Goal: Task Accomplishment & Management: Use online tool/utility

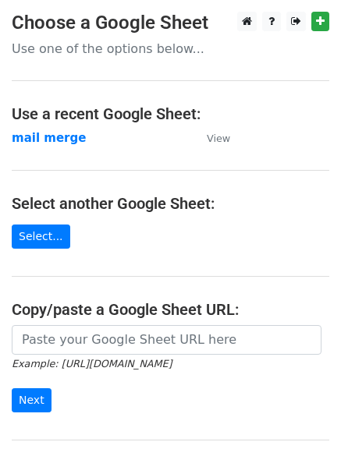
scroll to position [127, 0]
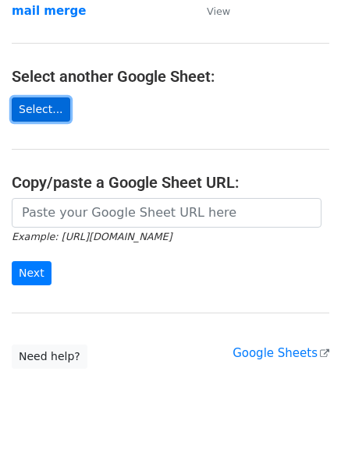
click at [41, 108] on link "Select..." at bounding box center [41, 109] width 58 height 24
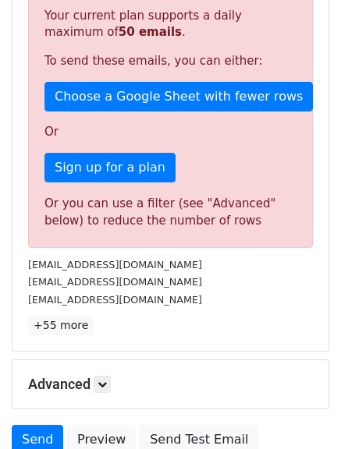
scroll to position [523, 0]
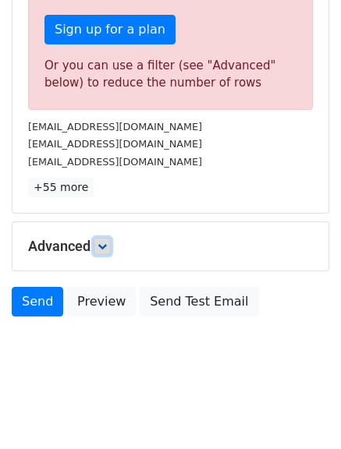
click at [102, 242] on icon at bounding box center [101, 246] width 9 height 9
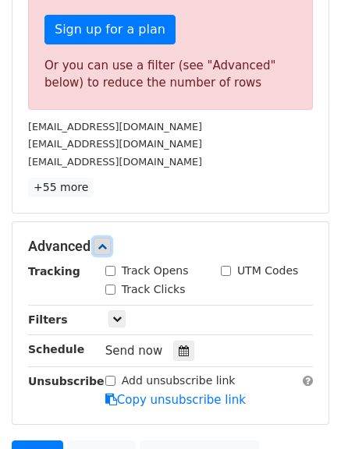
scroll to position [0, 0]
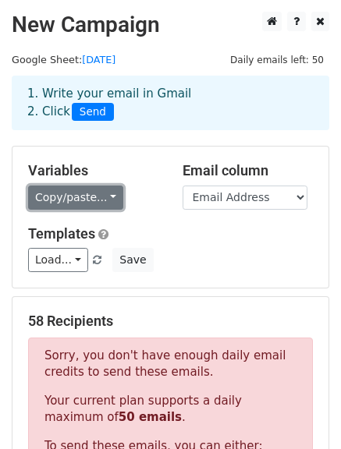
click at [83, 203] on link "Copy/paste..." at bounding box center [75, 197] width 95 height 24
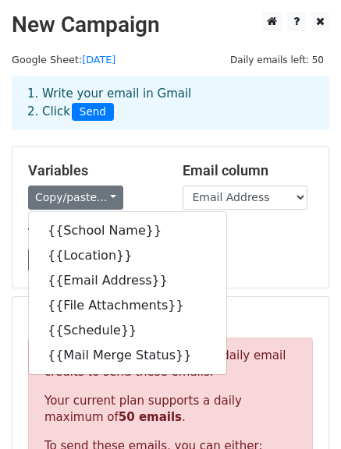
click at [245, 266] on div "Load... No templates saved Save" at bounding box center [170, 260] width 308 height 24
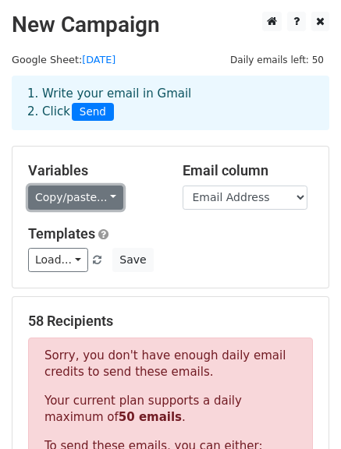
click at [94, 206] on link "Copy/paste..." at bounding box center [75, 197] width 95 height 24
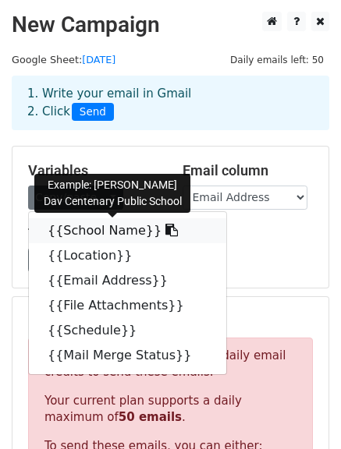
click at [165, 231] on icon at bounding box center [171, 230] width 12 height 12
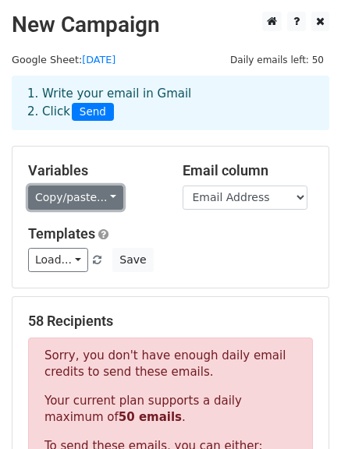
click at [108, 190] on link "Copy/paste..." at bounding box center [75, 197] width 95 height 24
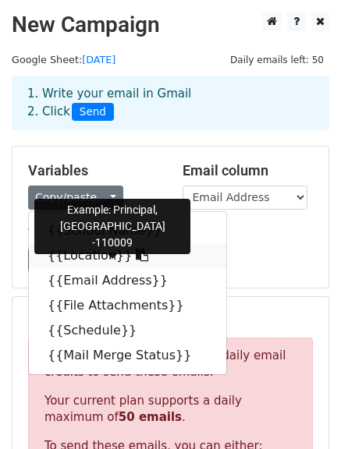
click at [127, 260] on link "{{Location}}" at bounding box center [127, 255] width 197 height 25
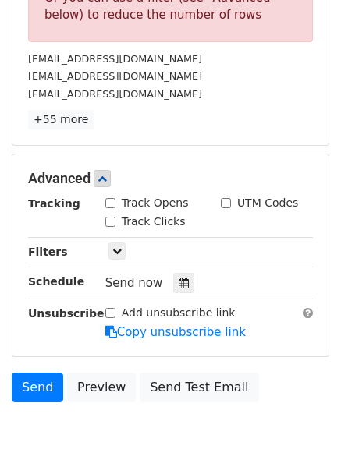
scroll to position [590, 0]
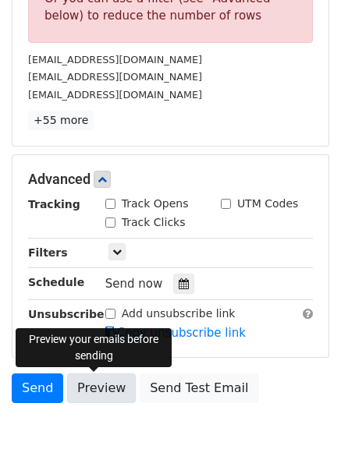
click at [101, 385] on link "Preview" at bounding box center [101, 388] width 69 height 30
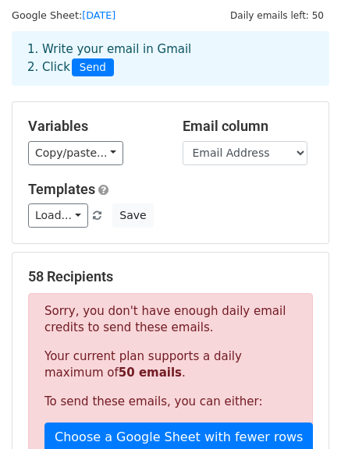
scroll to position [0, 0]
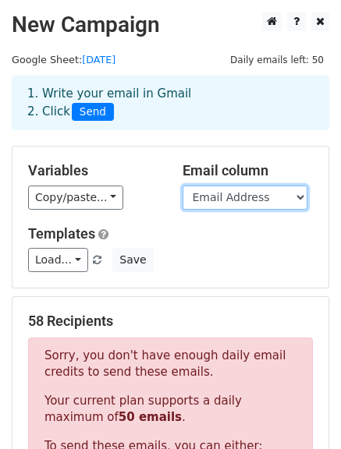
click at [236, 192] on select "School Name Location Email Address File Attachments Schedule Mail Merge Status" at bounding box center [244, 197] width 125 height 24
click at [182, 185] on select "School Name Location Email Address File Attachments Schedule Mail Merge Status" at bounding box center [244, 197] width 125 height 24
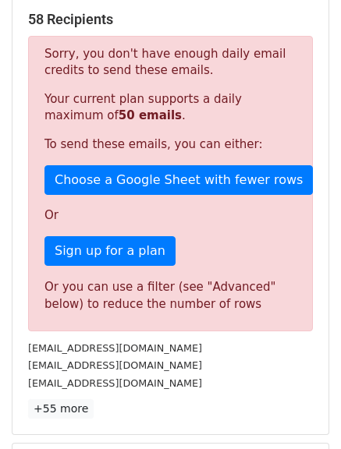
scroll to position [302, 0]
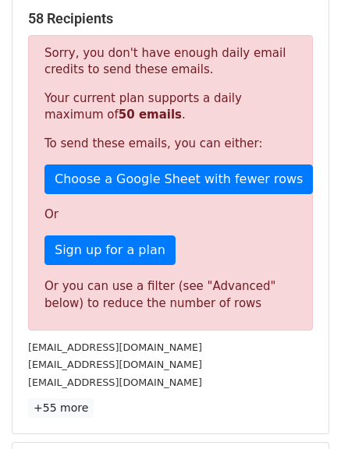
click at [238, 112] on p "Your current plan supports a daily maximum of 50 emails ." at bounding box center [170, 106] width 252 height 33
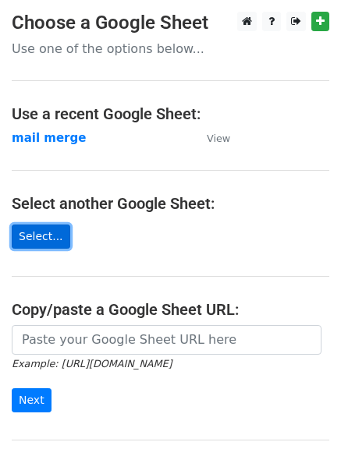
click at [25, 234] on link "Select..." at bounding box center [41, 236] width 58 height 24
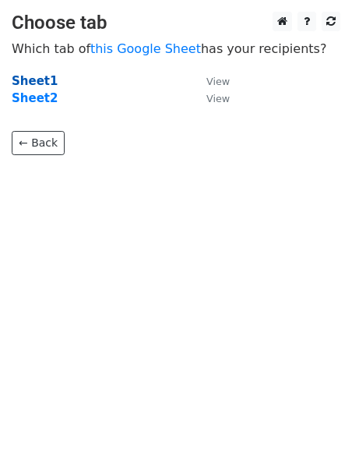
click at [31, 79] on strong "Sheet1" at bounding box center [35, 81] width 46 height 14
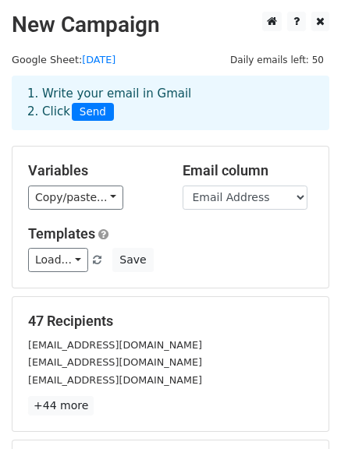
scroll to position [218, 0]
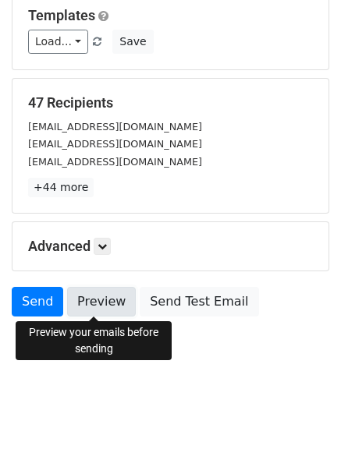
click at [94, 304] on link "Preview" at bounding box center [101, 302] width 69 height 30
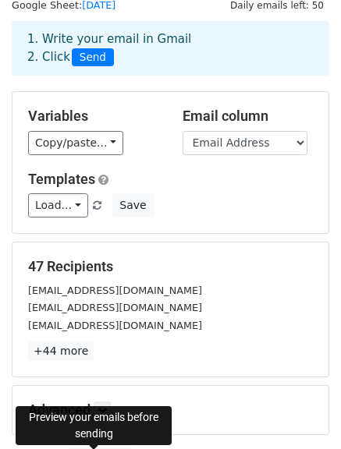
scroll to position [182, 0]
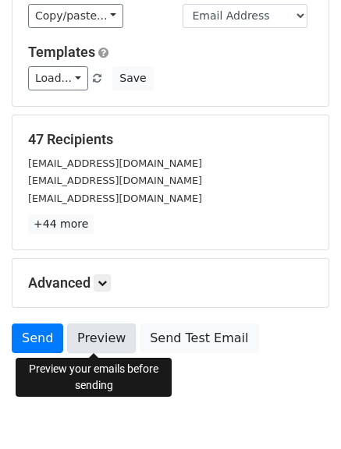
click at [98, 337] on link "Preview" at bounding box center [101, 338] width 69 height 30
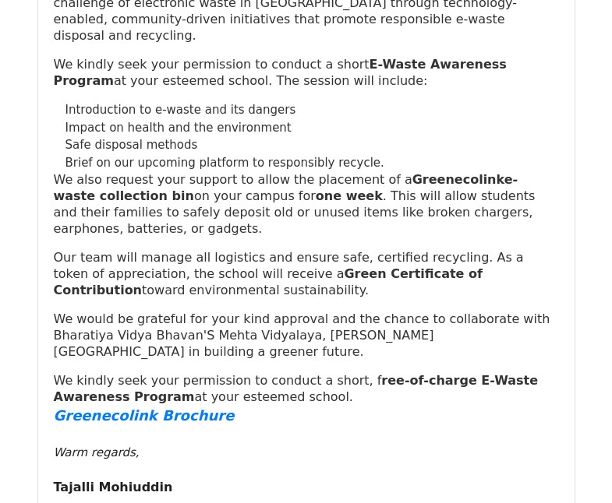
scroll to position [8028, 0]
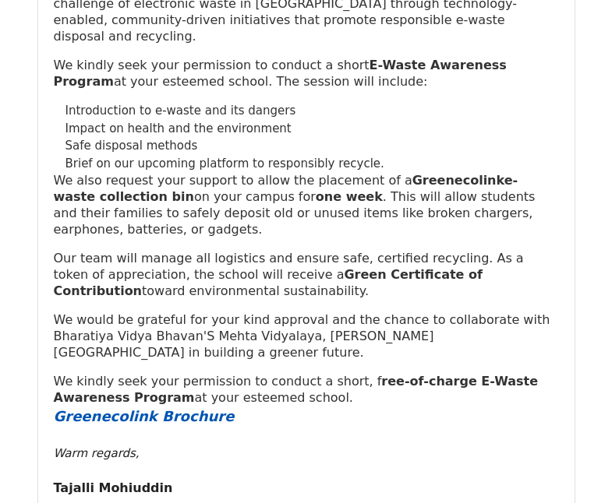
click at [178, 408] on font "Greenecolink Brochure" at bounding box center [144, 416] width 181 height 16
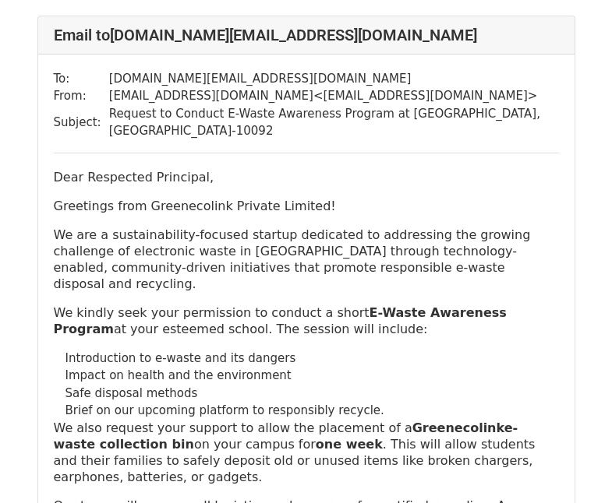
scroll to position [9029, 0]
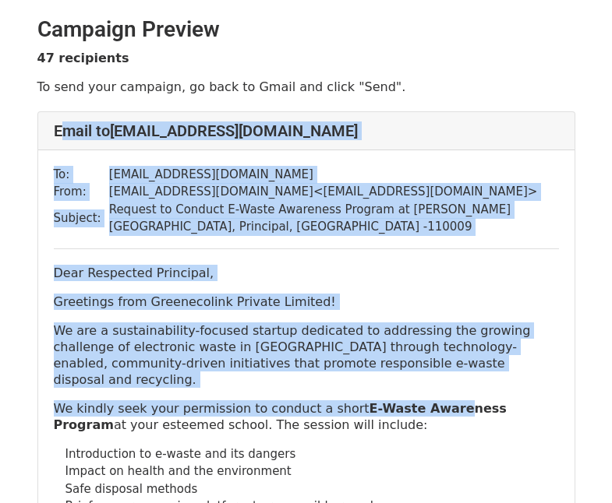
drag, startPoint x: 54, startPoint y: 128, endPoint x: 424, endPoint y: 385, distance: 450.7
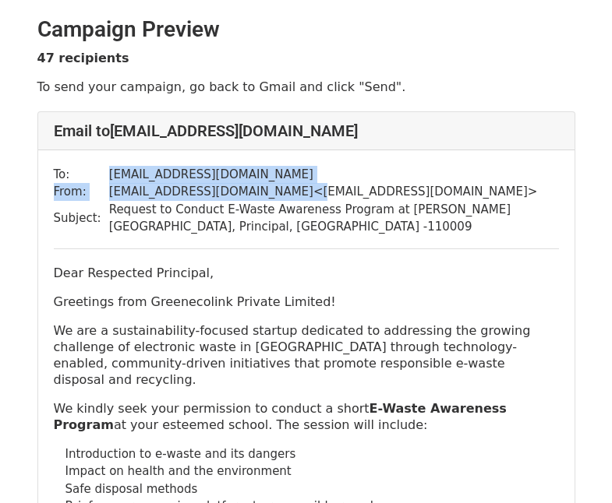
drag, startPoint x: 97, startPoint y: 175, endPoint x: 285, endPoint y: 183, distance: 188.0
click at [285, 183] on tbody "To: principal@agdav.edu.in From: awareness.lead@greenecolink.in < awareness.lea…" at bounding box center [306, 201] width 505 height 70
click at [225, 172] on td "[EMAIL_ADDRESS][DOMAIN_NAME]" at bounding box center [334, 175] width 450 height 18
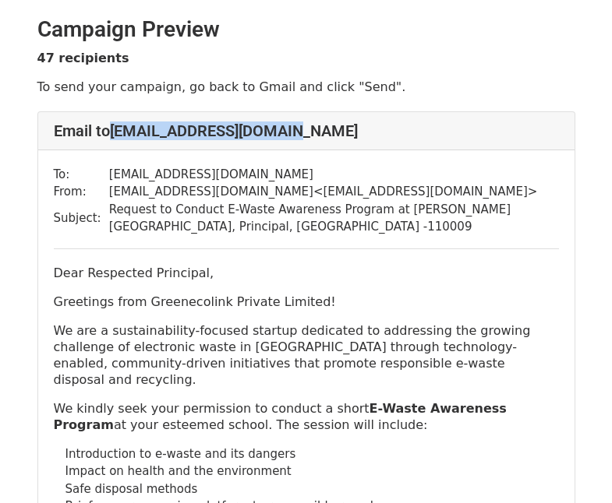
drag, startPoint x: 260, startPoint y: 132, endPoint x: 117, endPoint y: 138, distance: 143.5
click at [117, 138] on h4 "Email to principal@agdav.edu.in" at bounding box center [306, 131] width 505 height 19
copy h4 "[EMAIL_ADDRESS][DOMAIN_NAME]"
drag, startPoint x: 380, startPoint y: 225, endPoint x: 104, endPoint y: 213, distance: 276.1
click at [109, 213] on td "Request to Conduct E-Waste Awareness Program at [PERSON_NAME] [GEOGRAPHIC_DATA]…" at bounding box center [334, 218] width 450 height 35
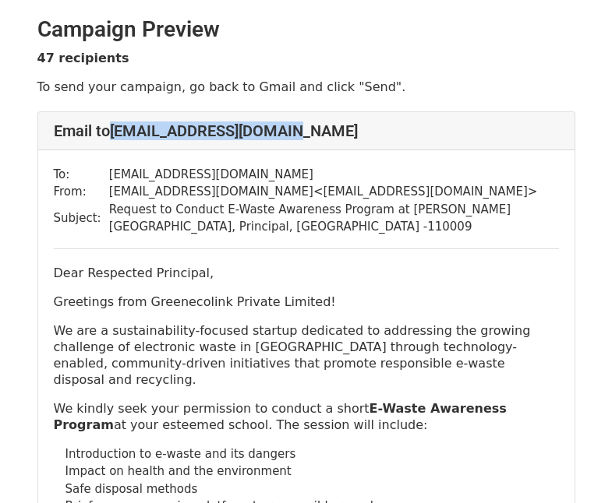
copy td "Request to Conduct E-Waste Awareness Program at [PERSON_NAME] [GEOGRAPHIC_DATA]…"
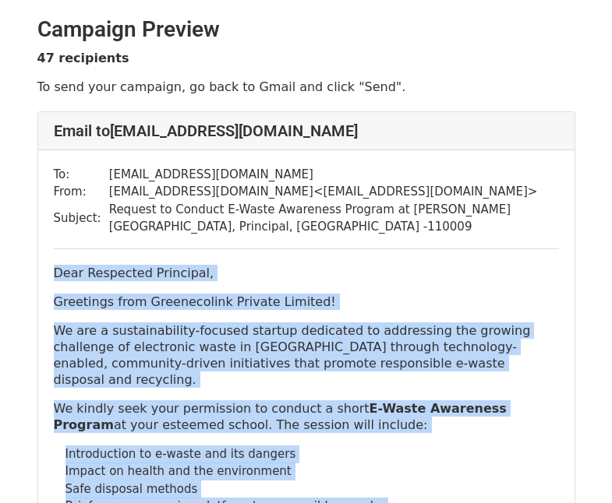
drag, startPoint x: 253, startPoint y: 320, endPoint x: 53, endPoint y: 275, distance: 205.3
click at [54, 275] on div "Dear Respected Principal, Greetings from Greenecolink Private Limited! We are a…" at bounding box center [306, 507] width 505 height 485
copy div "Dear Respected Principal, Greetings from Greenecolink Private Limited! We are a…"
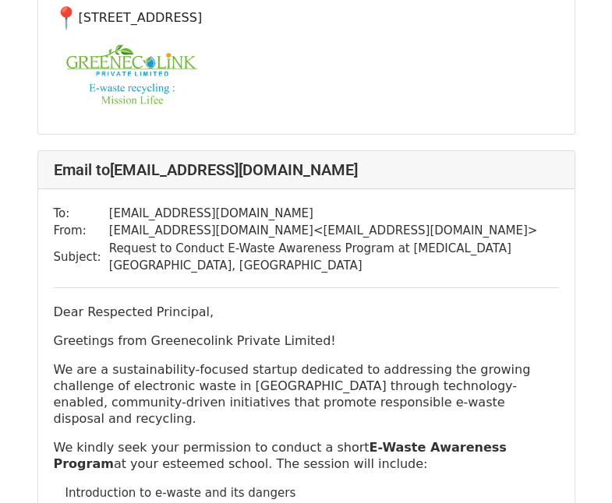
scroll to position [1054, 0]
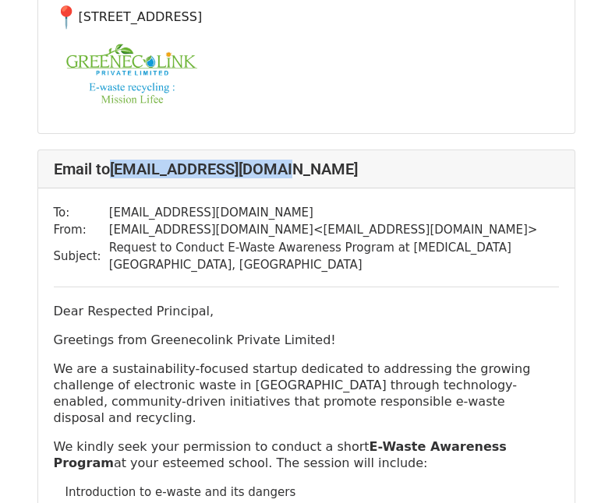
drag, startPoint x: 298, startPoint y: 140, endPoint x: 116, endPoint y: 129, distance: 181.9
click at [116, 160] on h4 "Email to bbpsdw@balbharati.org" at bounding box center [306, 169] width 505 height 19
copy h4 "[EMAIL_ADDRESS][DOMAIN_NAME]"
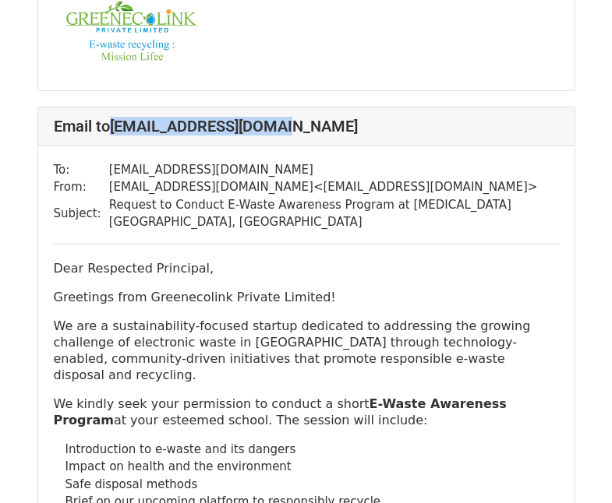
scroll to position [1096, 0]
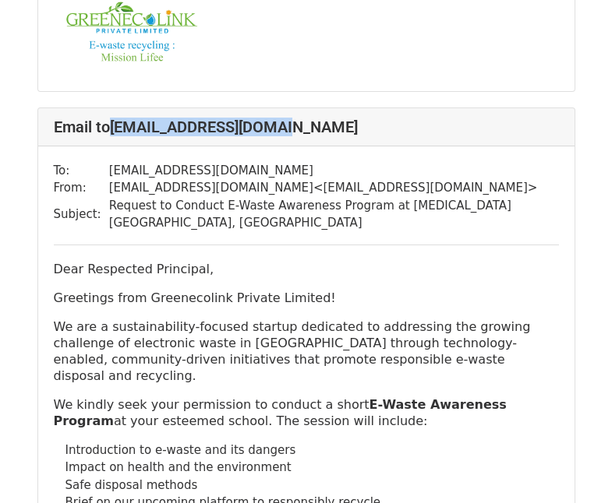
drag, startPoint x: 245, startPoint y: 194, endPoint x: 104, endPoint y: 178, distance: 141.1
click at [109, 197] on td "Request to Conduct E-Waste Awareness Program at [MEDICAL_DATA][GEOGRAPHIC_DATA]…" at bounding box center [334, 214] width 450 height 35
copy td "Request to Conduct E-Waste Awareness Program at [MEDICAL_DATA][GEOGRAPHIC_DATA]…"
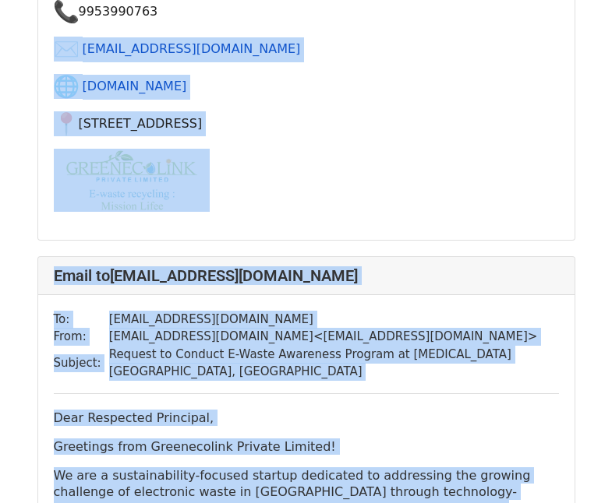
scroll to position [910, 0]
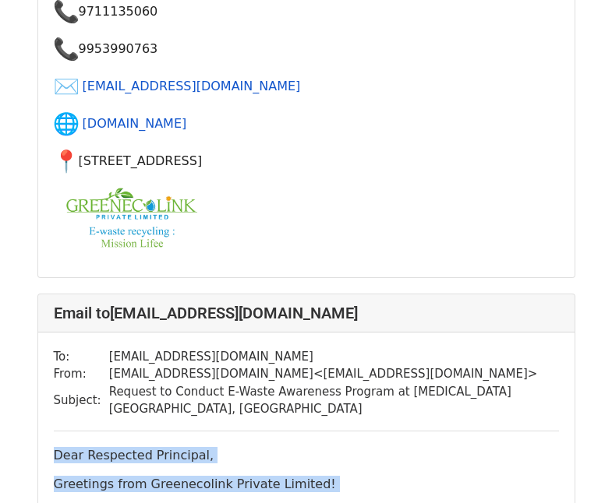
drag, startPoint x: 163, startPoint y: 332, endPoint x: 49, endPoint y: 422, distance: 144.8
copy div "Dear Respected Principal, Greetings from Greenecolink Private Limited! We are a…"
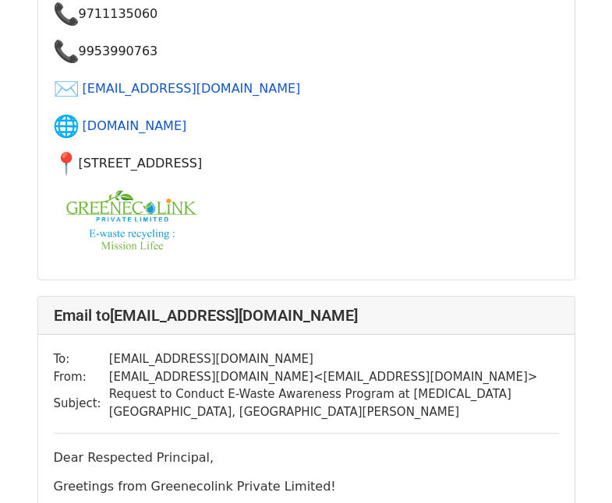
scroll to position [2015, 0]
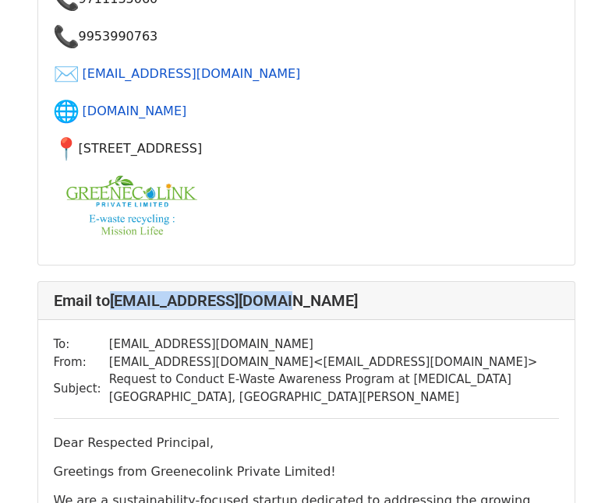
drag, startPoint x: 283, startPoint y: 217, endPoint x: 117, endPoint y: 221, distance: 166.0
click at [117, 291] on h4 "Email to bbpsrh@balbharati.org" at bounding box center [306, 300] width 505 height 19
copy h4 "[EMAIL_ADDRESS][DOMAIN_NAME]"
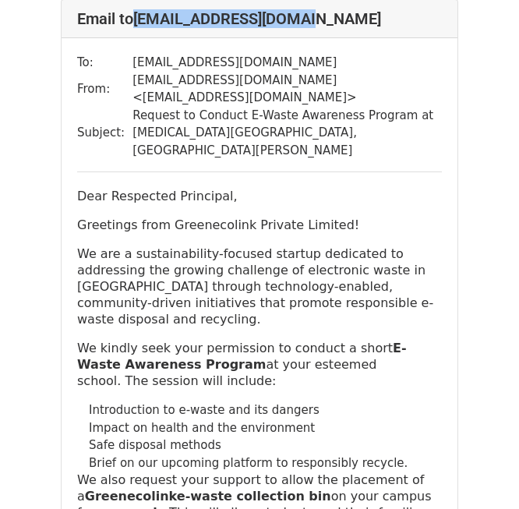
scroll to position [2550, 0]
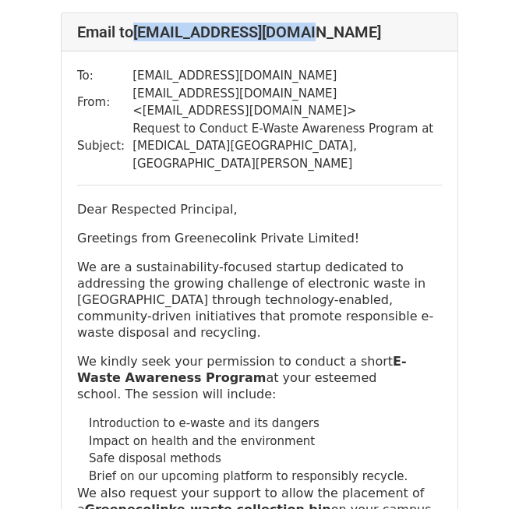
drag, startPoint x: 274, startPoint y: 104, endPoint x: 122, endPoint y: 73, distance: 154.2
click at [122, 120] on tr "Subject: Request to Conduct E-Waste Awareness Program at Bal Bharati Public Sch…" at bounding box center [259, 146] width 365 height 53
copy tr "Request to Conduct E-Waste Awareness Program at [MEDICAL_DATA][GEOGRAPHIC_DATA]…"
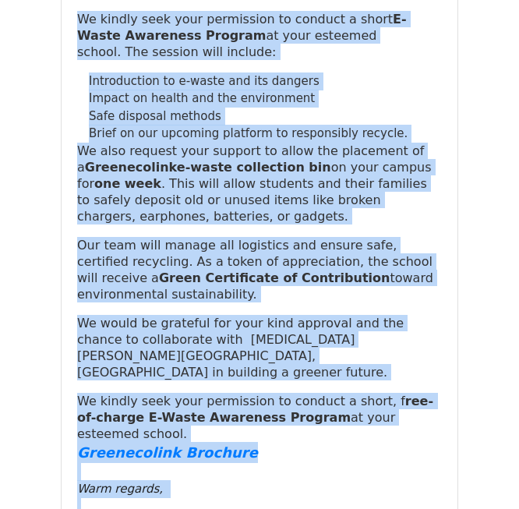
scroll to position [1383, 0]
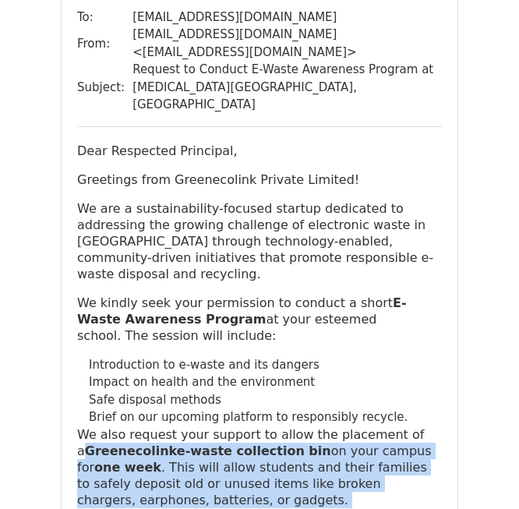
drag, startPoint x: 435, startPoint y: 374, endPoint x: 89, endPoint y: 401, distance: 347.0
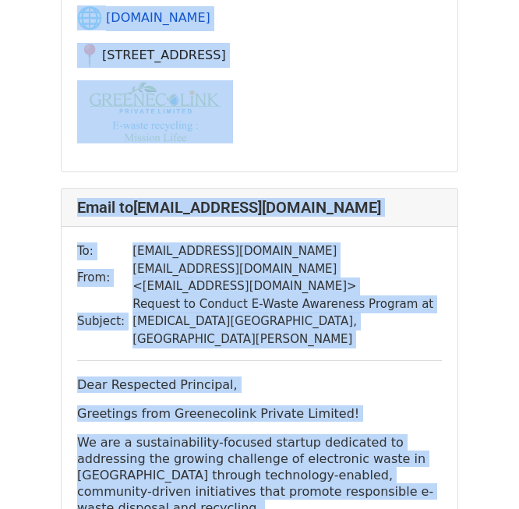
scroll to position [2377, 0]
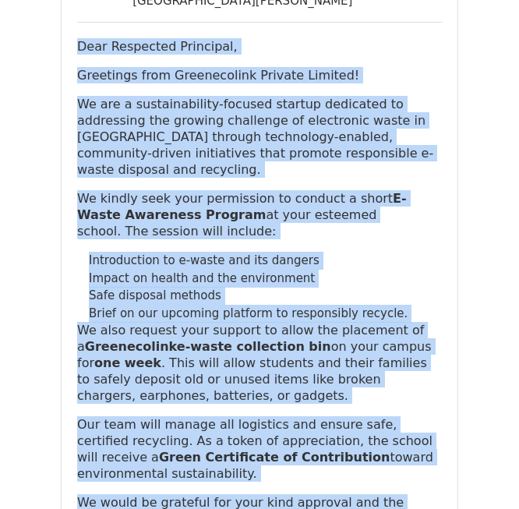
drag, startPoint x: 79, startPoint y: 319, endPoint x: 462, endPoint y: 514, distance: 430.0
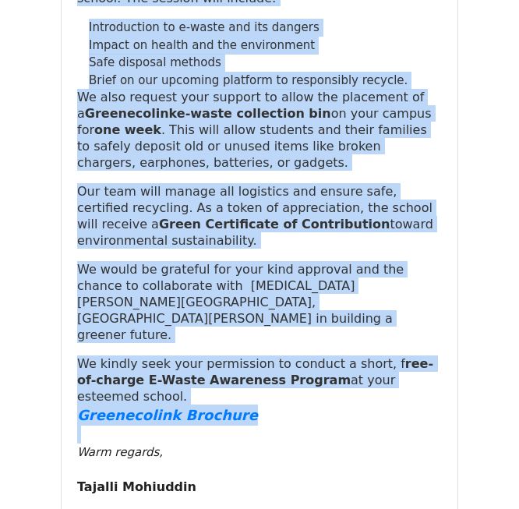
scroll to position [2954, 0]
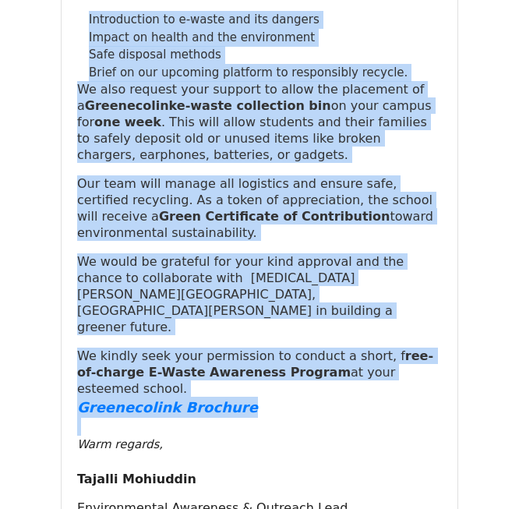
click at [400, 397] on div "Greenecolink Brochure" at bounding box center [259, 407] width 365 height 21
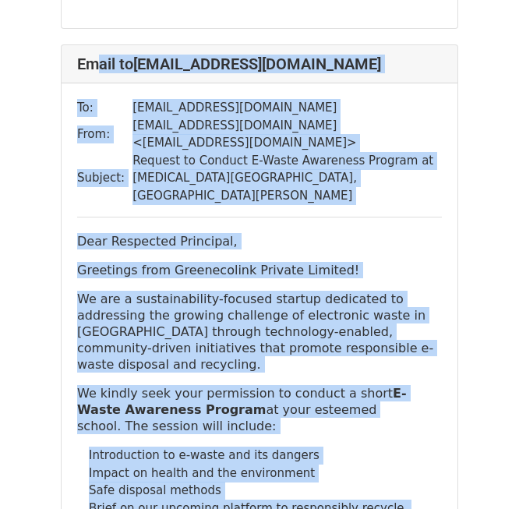
scroll to position [2500, 0]
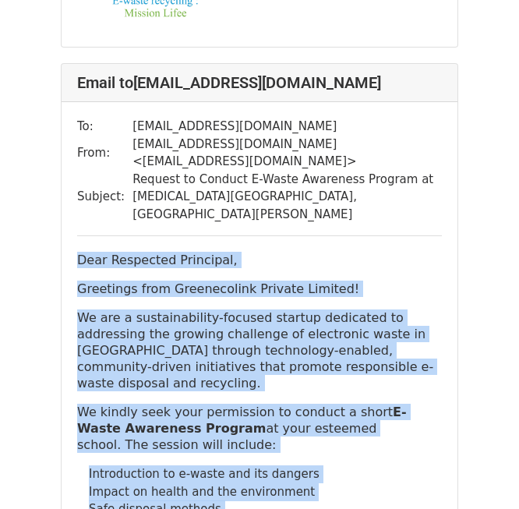
drag, startPoint x: 428, startPoint y: 275, endPoint x: 71, endPoint y: 194, distance: 366.0
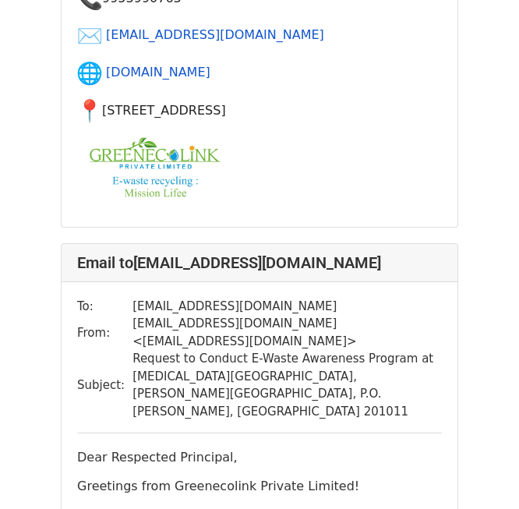
scroll to position [3545, 0]
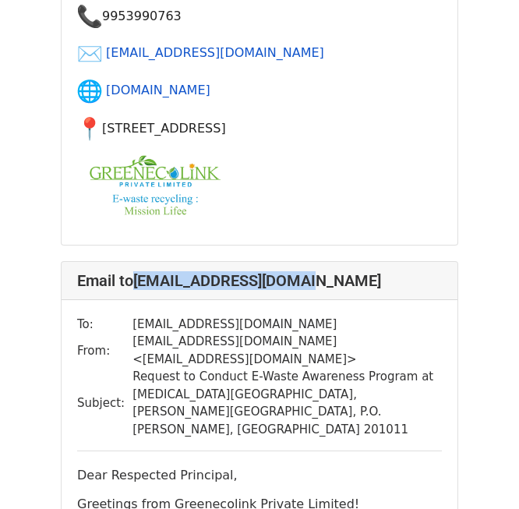
drag, startPoint x: 312, startPoint y: 178, endPoint x: 140, endPoint y: 180, distance: 171.4
click at [140, 271] on h4 "Email to bbpsbv@balbharati.org" at bounding box center [259, 280] width 365 height 19
copy h4 "[EMAIL_ADDRESS][DOMAIN_NAME]"
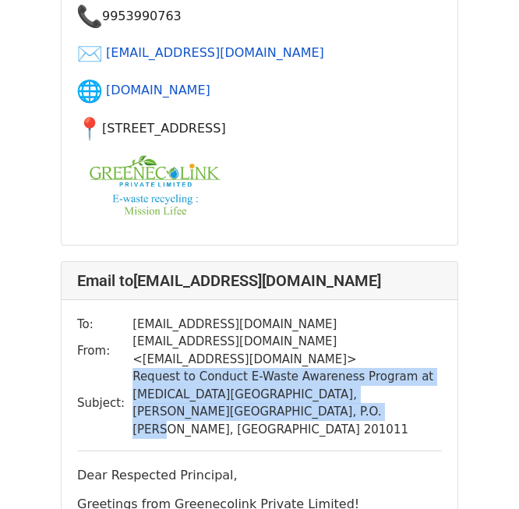
drag, startPoint x: 226, startPoint y: 310, endPoint x: 124, endPoint y: 282, distance: 105.9
click at [124, 368] on tr "Subject: Request to Conduct E-Waste Awareness Program at Bal Bharati Public Sch…" at bounding box center [259, 403] width 365 height 70
copy tr "Request to Conduct E-Waste Awareness Program at [MEDICAL_DATA][GEOGRAPHIC_DATA]…"
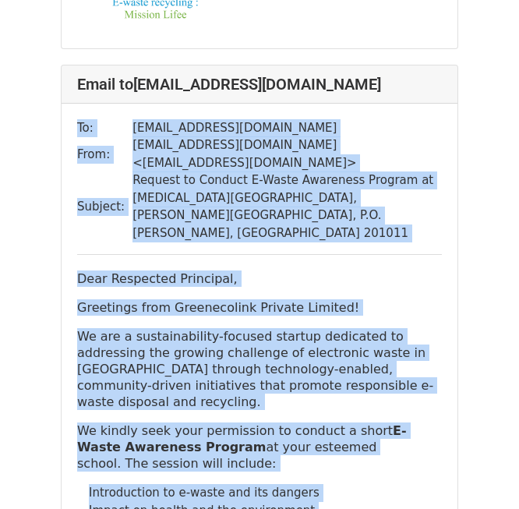
scroll to position [3716, 0]
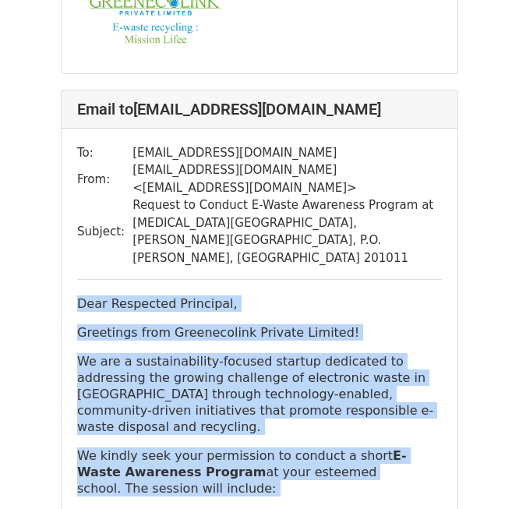
drag, startPoint x: 428, startPoint y: 432, endPoint x: 73, endPoint y: 185, distance: 432.6
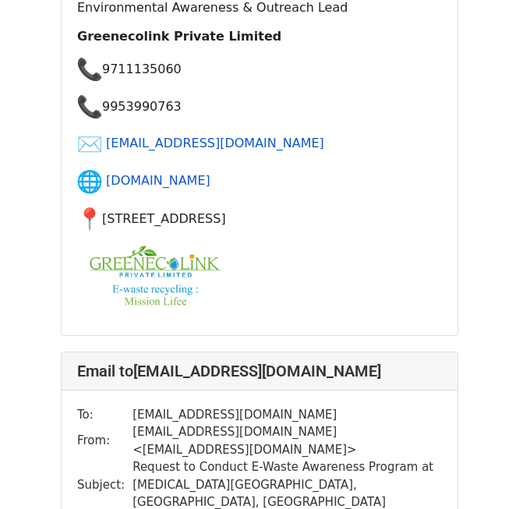
scroll to position [4740, 0]
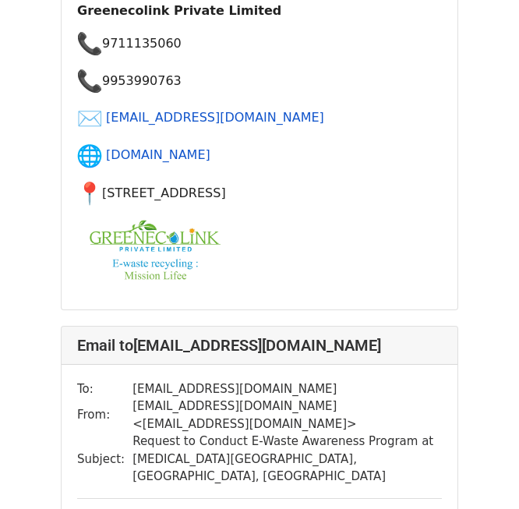
click at [321, 326] on div "Email to lvsehgal@balbharati.org" at bounding box center [260, 345] width 396 height 38
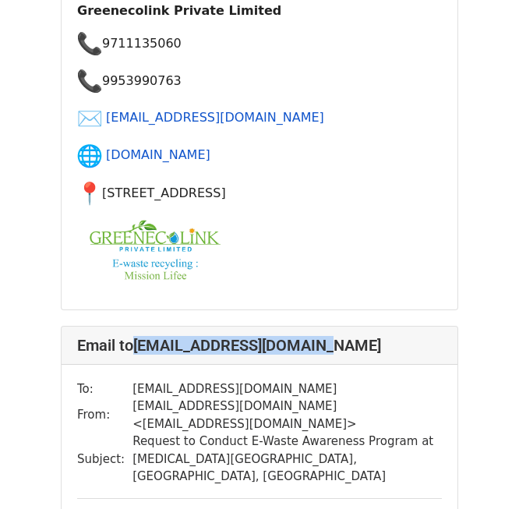
drag, startPoint x: 319, startPoint y: 177, endPoint x: 139, endPoint y: 184, distance: 180.1
click at [139, 336] on h4 "Email to lvsehgal@balbharati.org" at bounding box center [259, 345] width 365 height 19
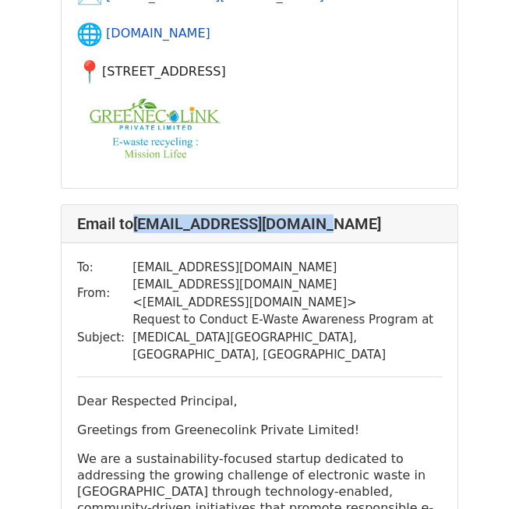
scroll to position [4861, 0]
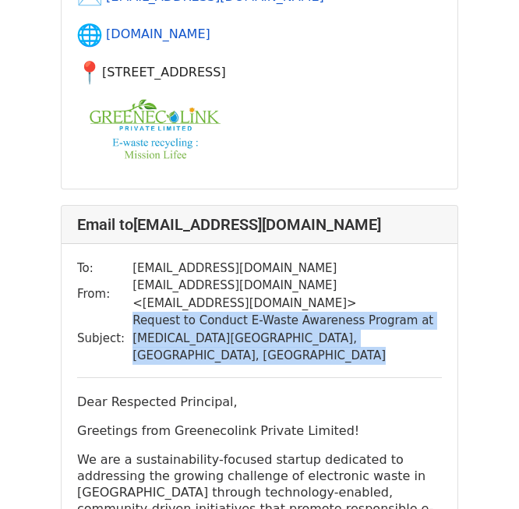
drag, startPoint x: 236, startPoint y: 200, endPoint x: 122, endPoint y: 155, distance: 123.1
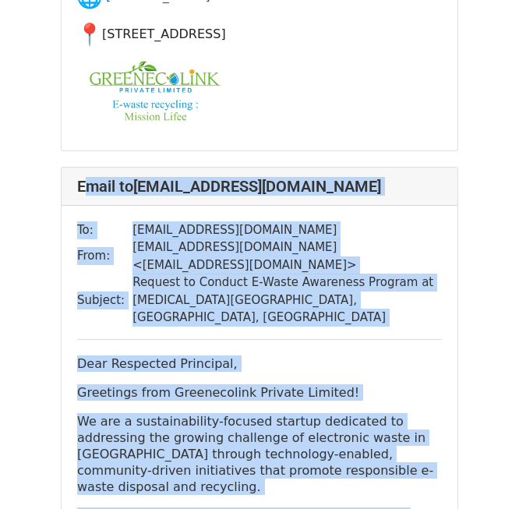
scroll to position [4735, 0]
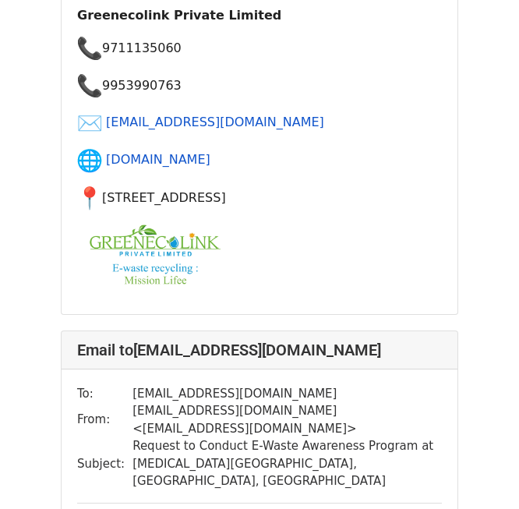
drag, startPoint x: 436, startPoint y: 384, endPoint x: 76, endPoint y: 362, distance: 360.7
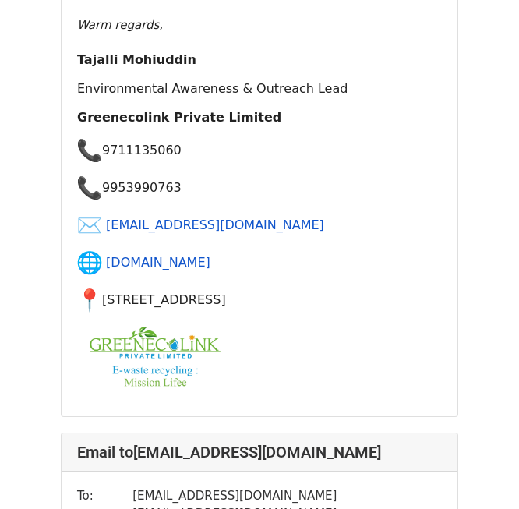
scroll to position [5887, 0]
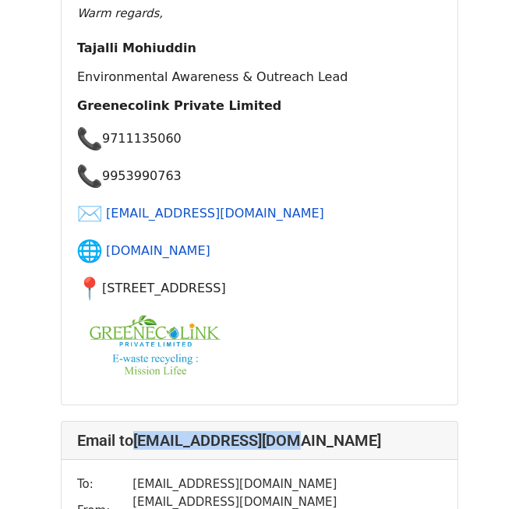
drag, startPoint x: 317, startPoint y: 228, endPoint x: 140, endPoint y: 225, distance: 176.9
click at [140, 431] on h4 "Email to helpdesk@bbpsmv.com" at bounding box center [259, 440] width 365 height 19
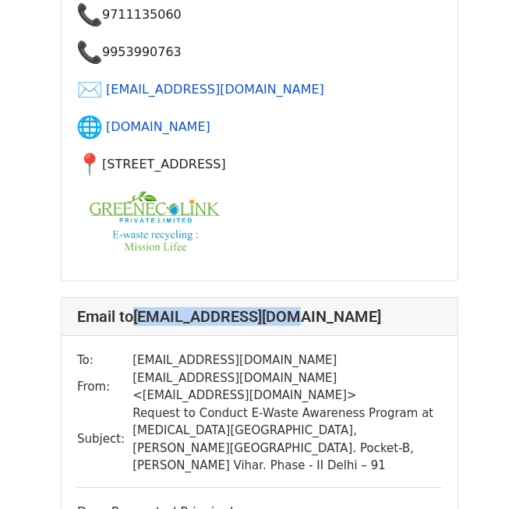
scroll to position [6010, 0]
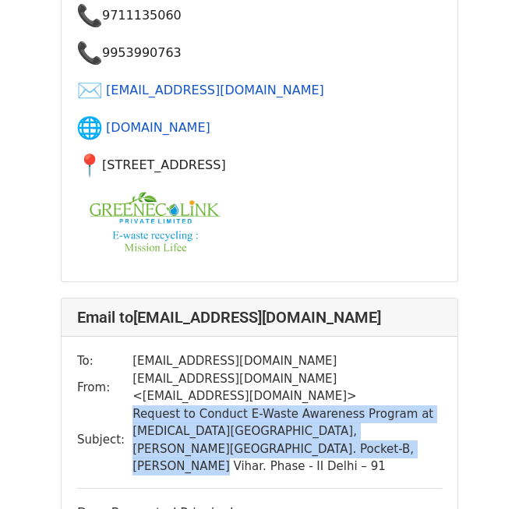
drag, startPoint x: 221, startPoint y: 224, endPoint x: 125, endPoint y: 191, distance: 100.8
click at [132, 405] on td "Request to Conduct E-Waste Awareness Program at [MEDICAL_DATA][GEOGRAPHIC_DATA]…" at bounding box center [286, 440] width 309 height 70
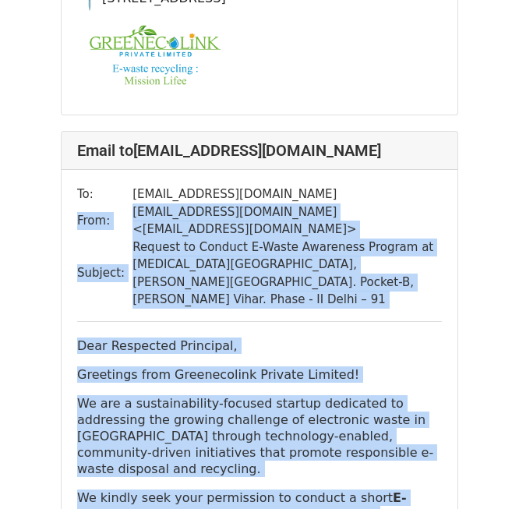
scroll to position [6161, 0]
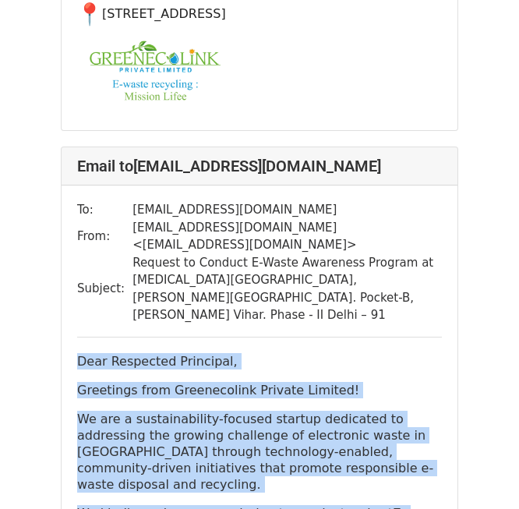
drag, startPoint x: 429, startPoint y: 440, endPoint x: 75, endPoint y: 130, distance: 471.0
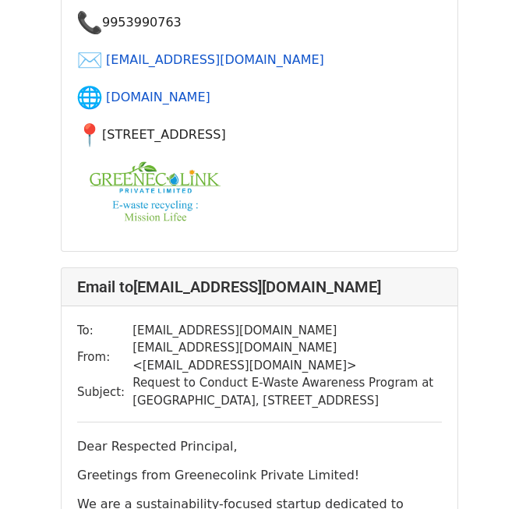
scroll to position [7301, 0]
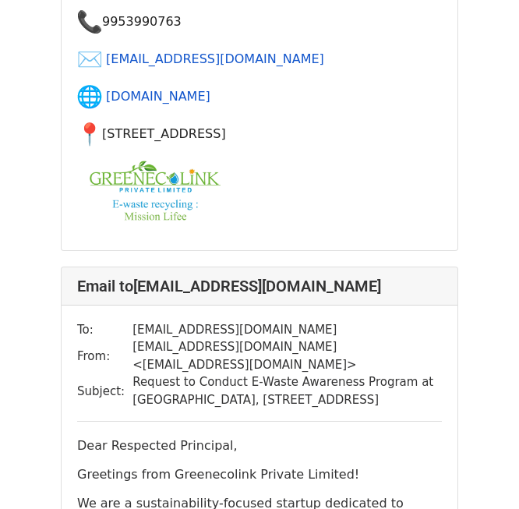
drag, startPoint x: 178, startPoint y: 146, endPoint x: 125, endPoint y: 121, distance: 58.9
click at [132, 373] on td "Request to Conduct E-Waste Awareness Program at [GEOGRAPHIC_DATA], [STREET_ADDR…" at bounding box center [286, 390] width 309 height 35
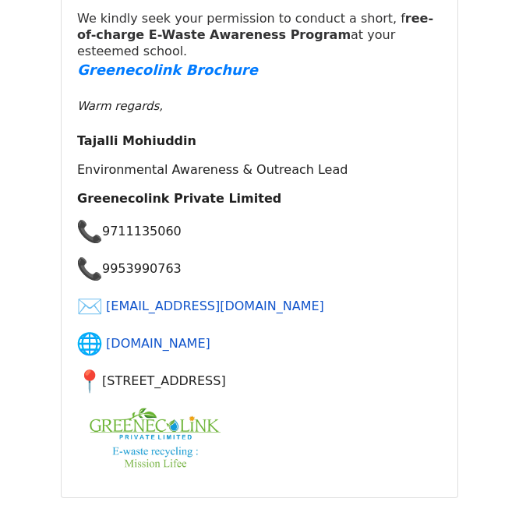
scroll to position [7100, 0]
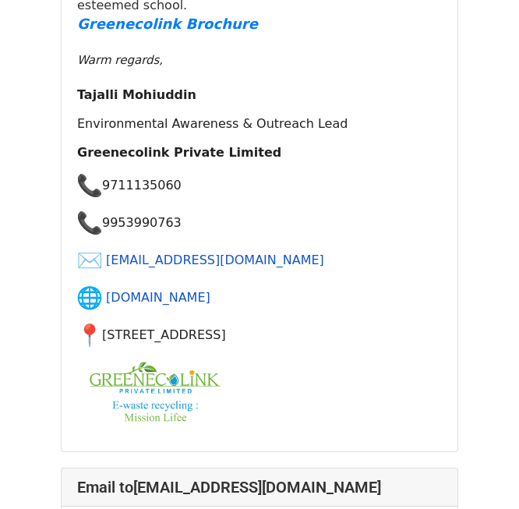
drag, startPoint x: 310, startPoint y: 295, endPoint x: 76, endPoint y: 397, distance: 255.5
drag, startPoint x: 191, startPoint y: 221, endPoint x: 139, endPoint y: 224, distance: 52.3
click at [139, 478] on h4 "Email to info@banyantree.in" at bounding box center [259, 487] width 365 height 19
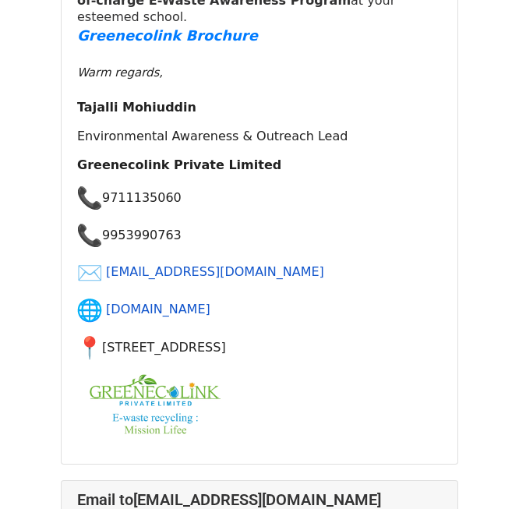
scroll to position [8352, 0]
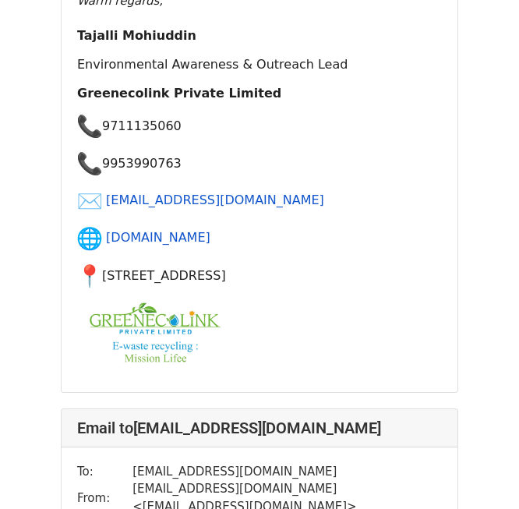
drag, startPoint x: 374, startPoint y: 175, endPoint x: 137, endPoint y: 164, distance: 237.1
click at [137, 409] on div "Email to principal@bvbmehtavidyalaya.org" at bounding box center [260, 428] width 396 height 38
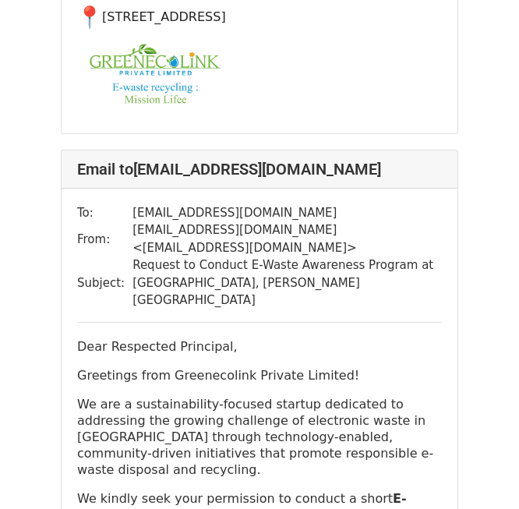
scroll to position [8618, 0]
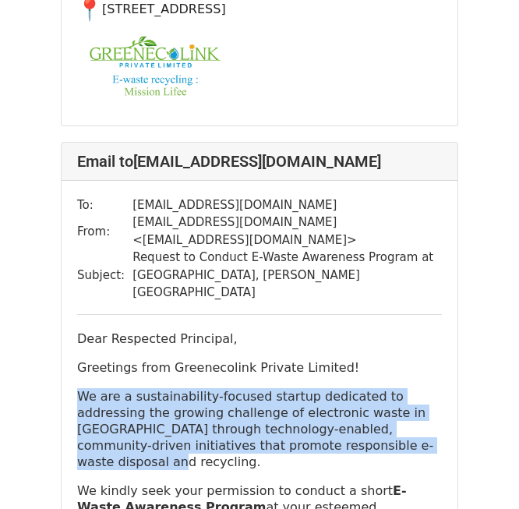
drag, startPoint x: 323, startPoint y: 183, endPoint x: 50, endPoint y: 132, distance: 278.2
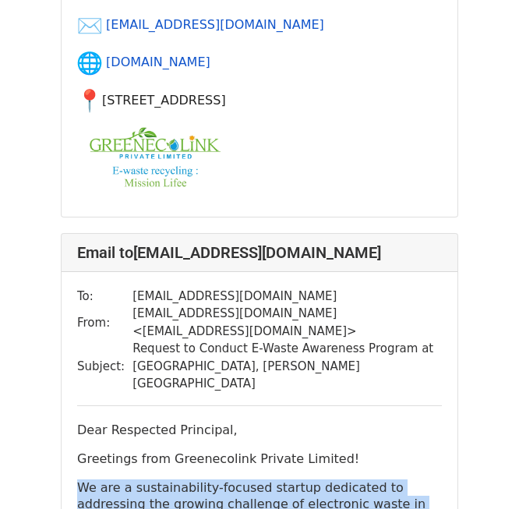
scroll to position [8526, 0]
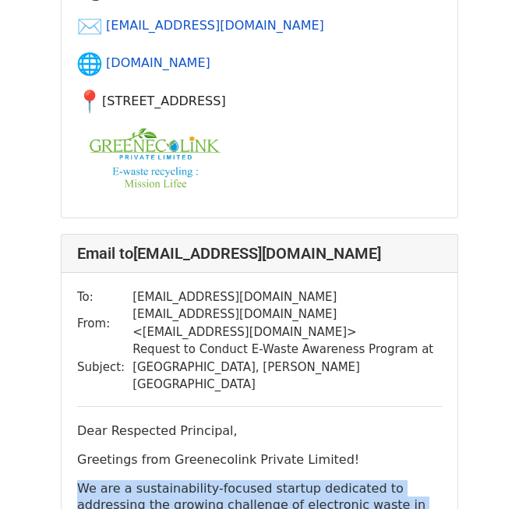
drag, startPoint x: 253, startPoint y: 122, endPoint x: 125, endPoint y: 87, distance: 133.3
click at [125, 341] on tr "Subject: Request to Conduct E-Waste Awareness Program at Bharatiya Vidya Bhavan…" at bounding box center [259, 367] width 365 height 53
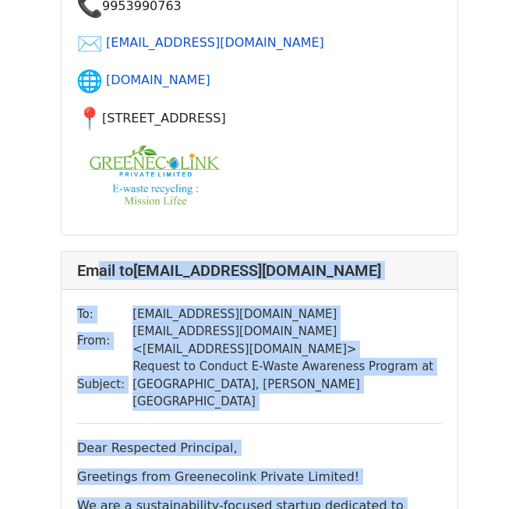
scroll to position [8495, 0]
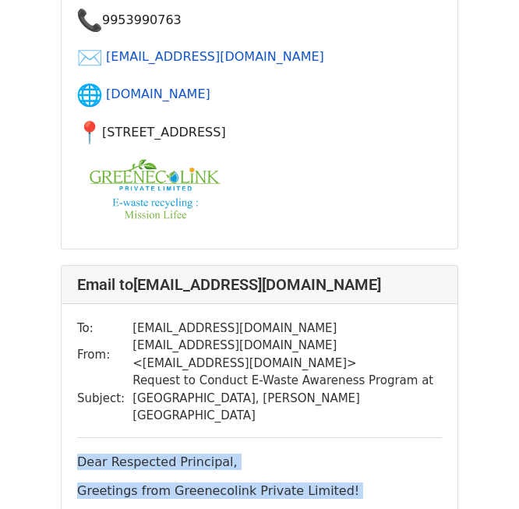
drag, startPoint x: 434, startPoint y: 337, endPoint x: 75, endPoint y: 196, distance: 385.9
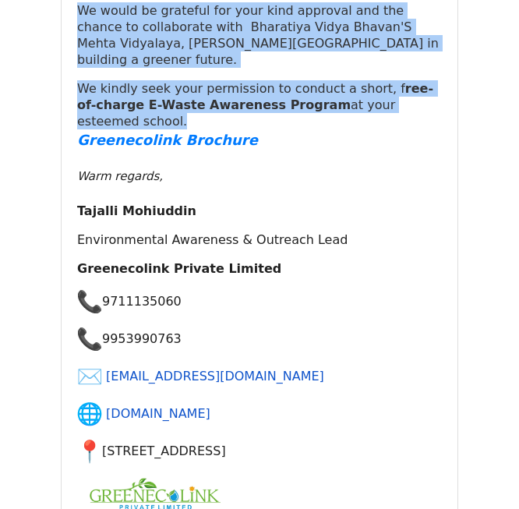
scroll to position [9628, 0]
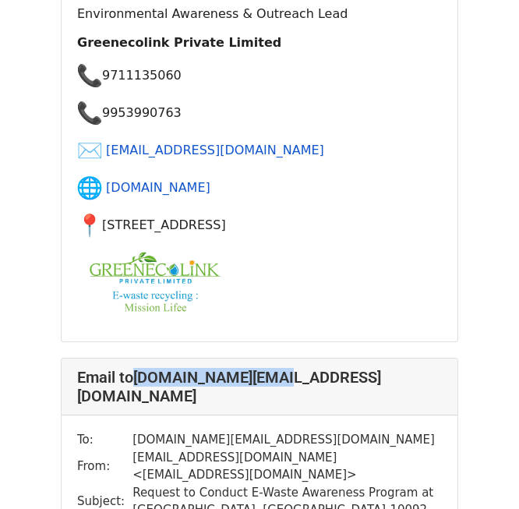
drag, startPoint x: 273, startPoint y: 102, endPoint x: 132, endPoint y: 104, distance: 141.0
click at [132, 368] on h4 "Email to ​ info.sv@bps.edu.in" at bounding box center [259, 386] width 365 height 37
drag, startPoint x: 353, startPoint y: 212, endPoint x: 127, endPoint y: 200, distance: 226.3
click at [132, 484] on td "Request to Conduct E-Waste Awareness Program at [GEOGRAPHIC_DATA], [GEOGRAPHIC_…" at bounding box center [286, 501] width 309 height 35
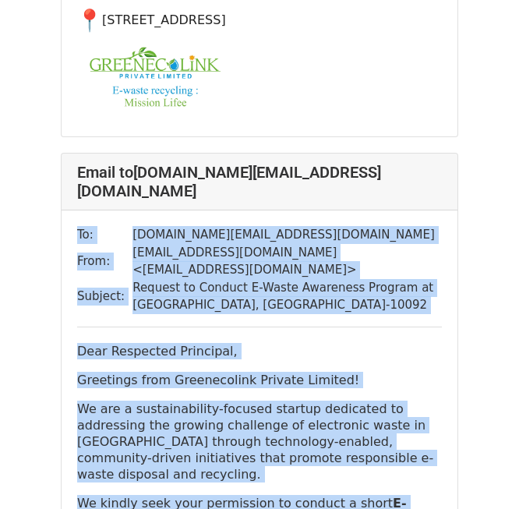
scroll to position [9795, 0]
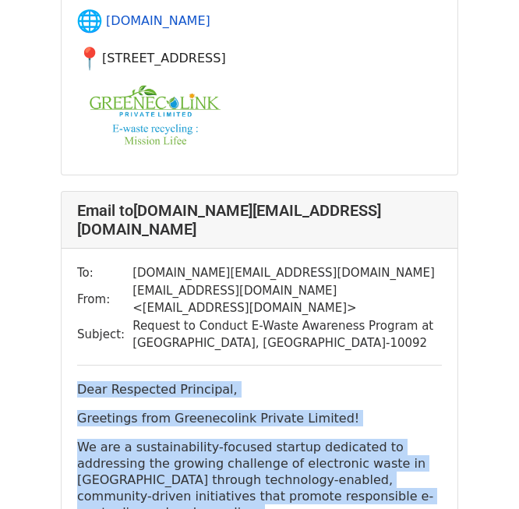
drag, startPoint x: 432, startPoint y: 376, endPoint x: 73, endPoint y: 94, distance: 456.7
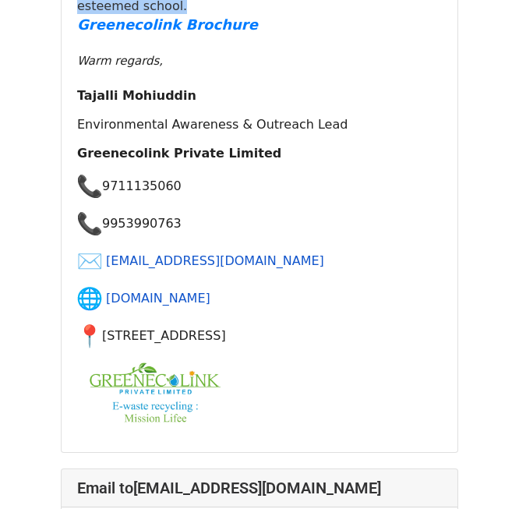
scroll to position [10729, 0]
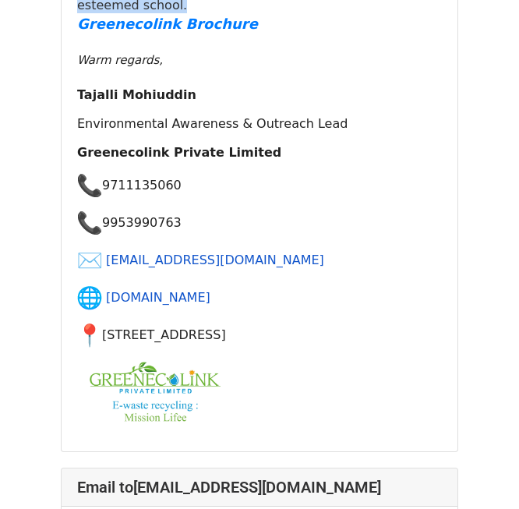
drag, startPoint x: 137, startPoint y: 171, endPoint x: 454, endPoint y: 178, distance: 317.2
click at [454, 468] on div "Email to info@bhatnagarinternationalschool.in" at bounding box center [260, 487] width 396 height 38
drag, startPoint x: 245, startPoint y: 305, endPoint x: 125, endPoint y: 270, distance: 125.8
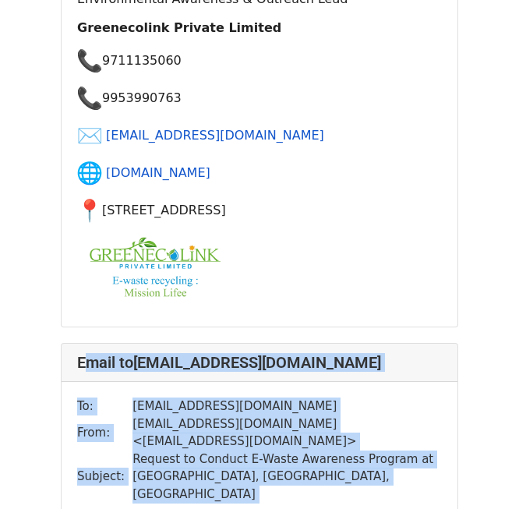
scroll to position [10728, 0]
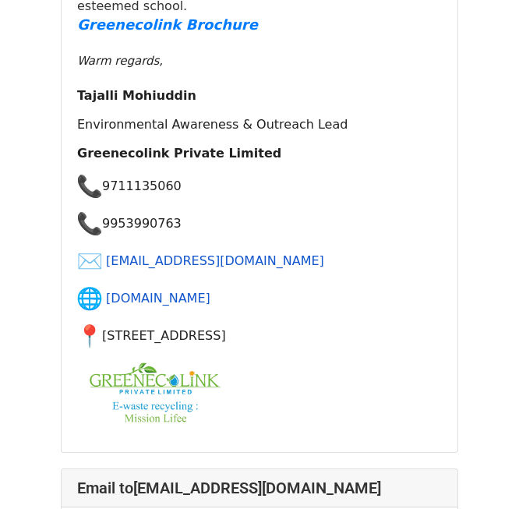
drag, startPoint x: 432, startPoint y: 326, endPoint x: 74, endPoint y: 359, distance: 359.2
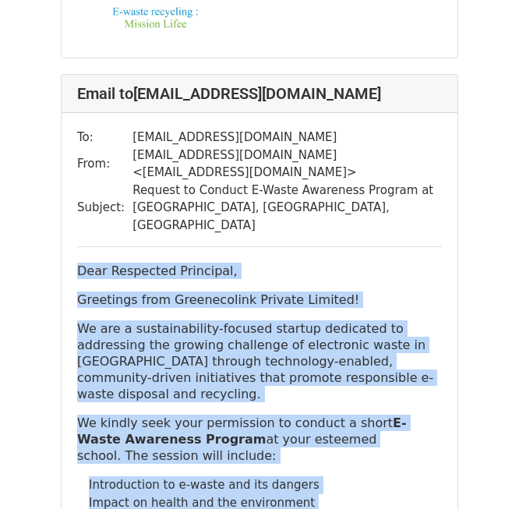
scroll to position [11322, 0]
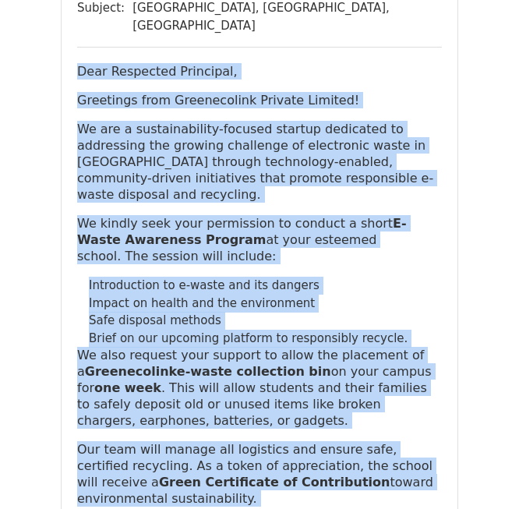
drag, startPoint x: 76, startPoint y: 353, endPoint x: 428, endPoint y: 270, distance: 361.8
click at [428, 270] on div "To: info@bhatnagarinternationalschool.in From: awareness.lead@greenecolink.in <…" at bounding box center [260, 491] width 396 height 1154
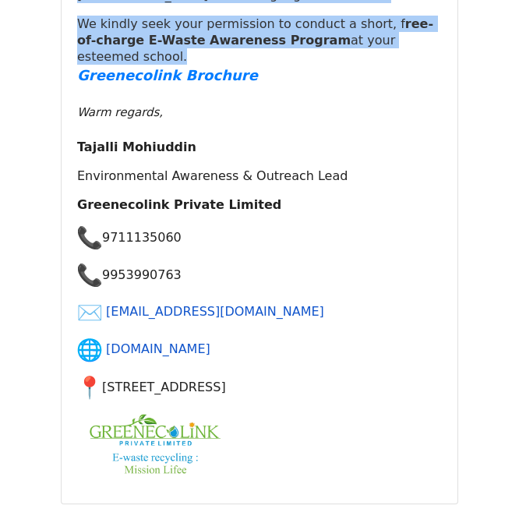
scroll to position [12000, 0]
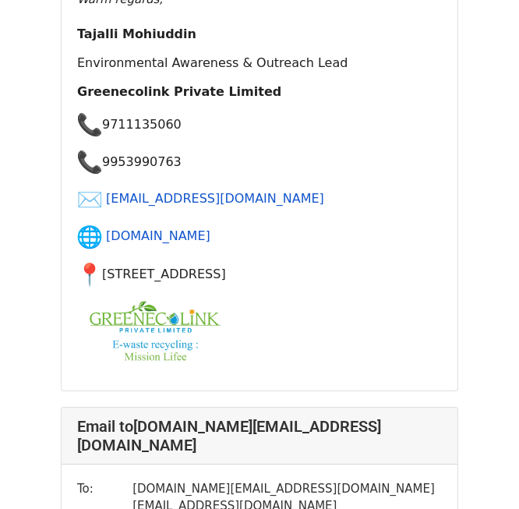
drag, startPoint x: 263, startPoint y: 91, endPoint x: 136, endPoint y: 101, distance: 127.4
click at [136, 417] on h4 "Email to s.info@birla.ac.in" at bounding box center [259, 435] width 365 height 37
drag, startPoint x: 403, startPoint y: 206, endPoint x: 123, endPoint y: 195, distance: 280.0
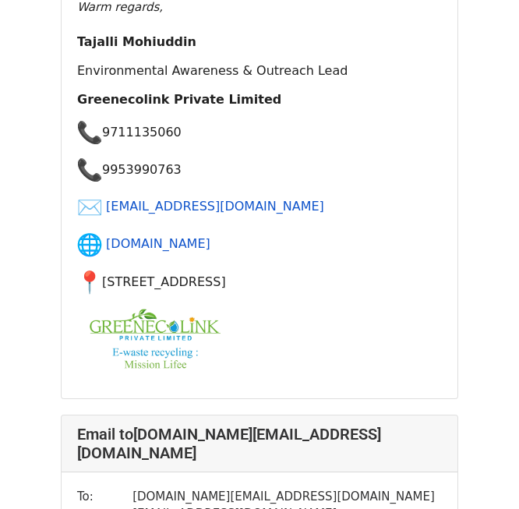
scroll to position [12111, 0]
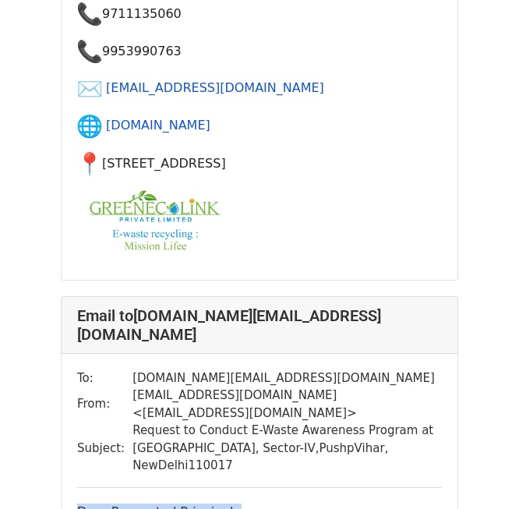
drag, startPoint x: 426, startPoint y: 263, endPoint x: 68, endPoint y: 150, distance: 375.6
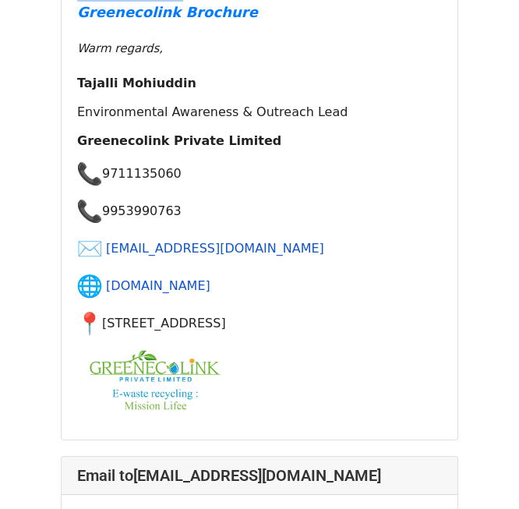
scroll to position [13195, 0]
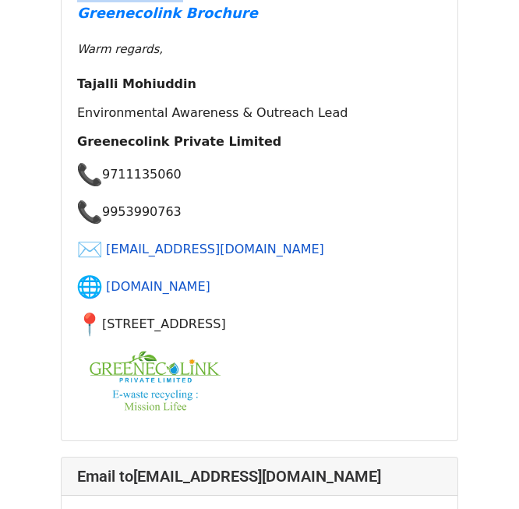
drag, startPoint x: 371, startPoint y: 185, endPoint x: 120, endPoint y: 180, distance: 251.0
drag, startPoint x: 334, startPoint y: 122, endPoint x: 122, endPoint y: 117, distance: 212.0
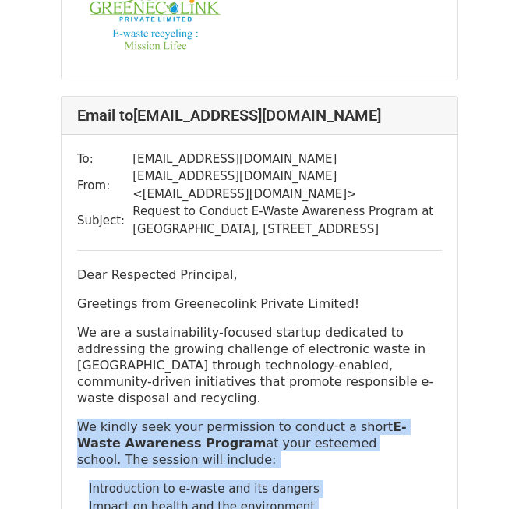
scroll to position [13417, 0]
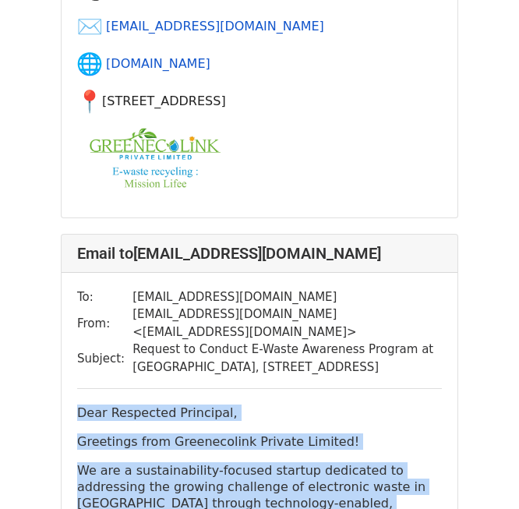
drag, startPoint x: 428, startPoint y: 304, endPoint x: 75, endPoint y: 17, distance: 454.8
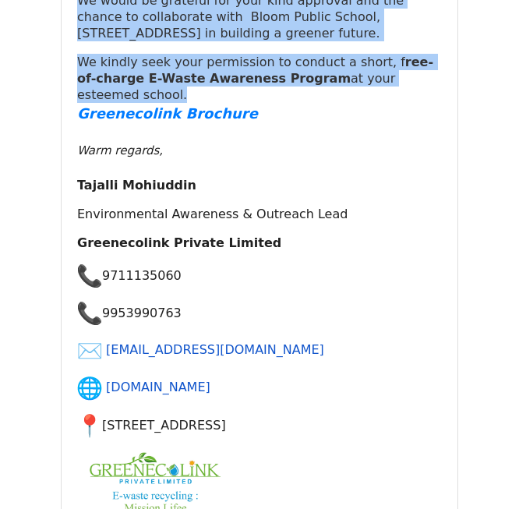
scroll to position [14286, 0]
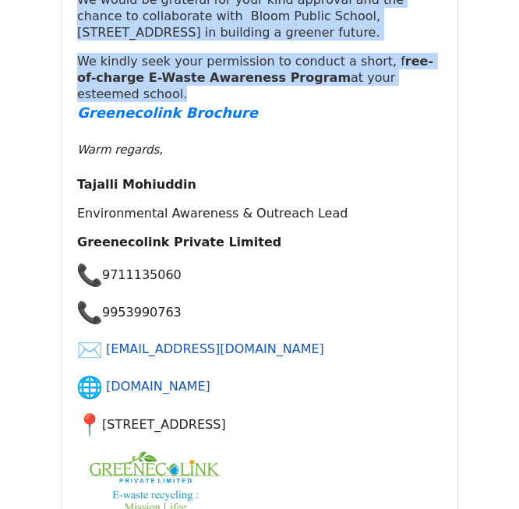
drag, startPoint x: 140, startPoint y: 161, endPoint x: 431, endPoint y: 157, distance: 290.7
drag, startPoint x: 369, startPoint y: 279, endPoint x: 125, endPoint y: 261, distance: 243.8
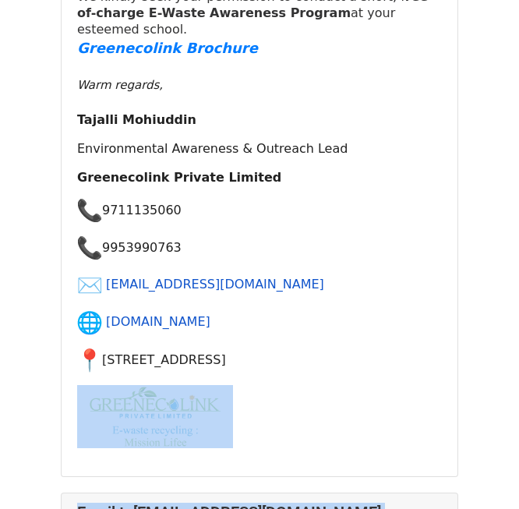
scroll to position [14314, 0]
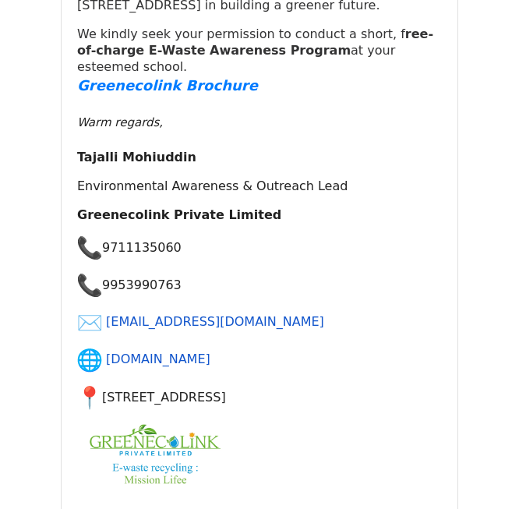
drag, startPoint x: 429, startPoint y: 293, endPoint x: 73, endPoint y: 298, distance: 356.1
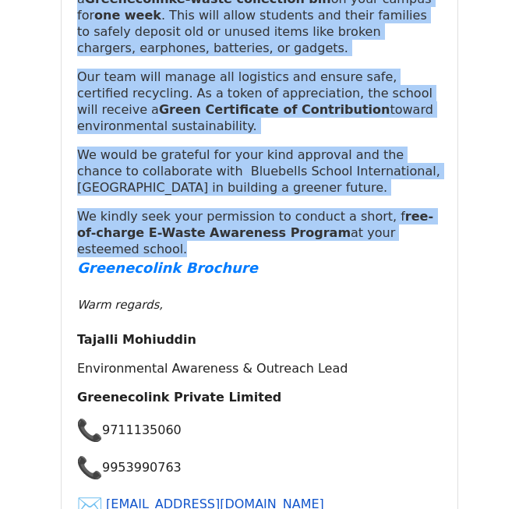
scroll to position [15324, 0]
